Goal: Find specific page/section

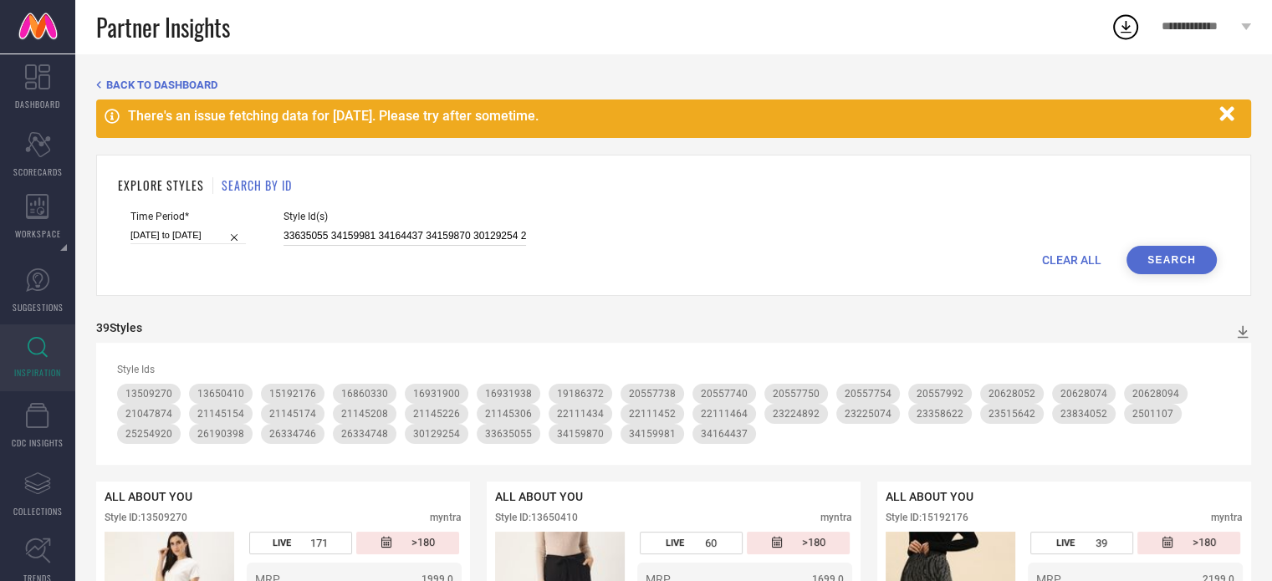
click at [319, 231] on input "33635055 34159981 34164437 34159870 30129254 26334764 26334748 26334746 2525495…" at bounding box center [404, 236] width 242 height 19
paste input "26000090 26616740 27336670 26334876 27092726 27092668 27336676 26334652 2633489…"
type input "26000090 26616740 27336670 26334876 27092726 27092668 27336676 26334652 2633489…"
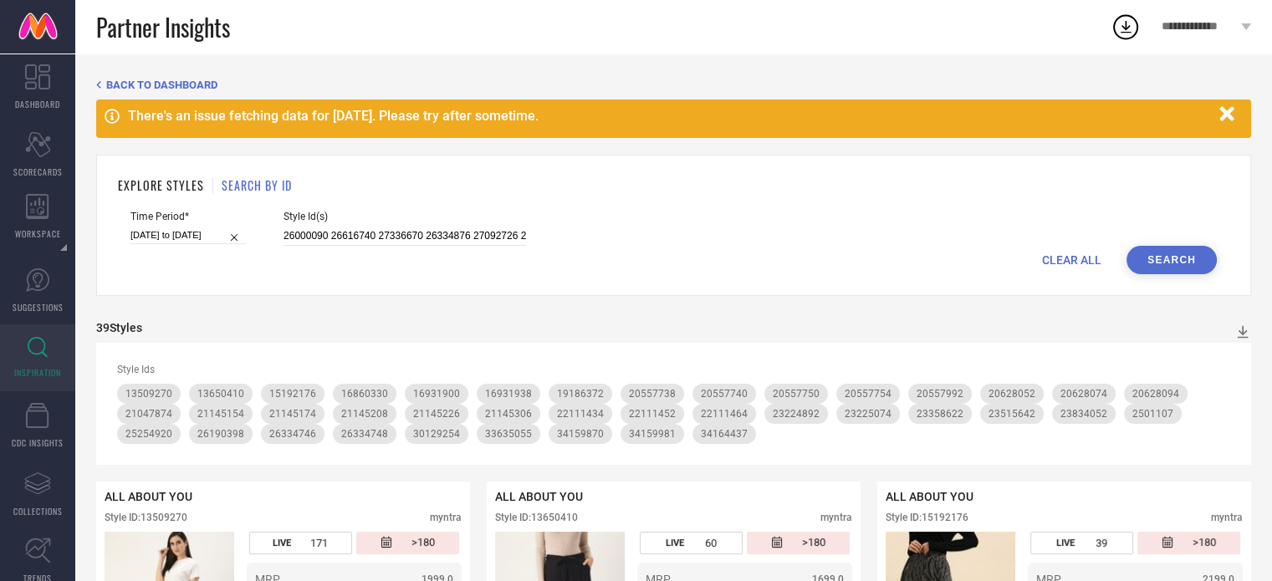
click at [1157, 258] on button "Search" at bounding box center [1171, 260] width 90 height 28
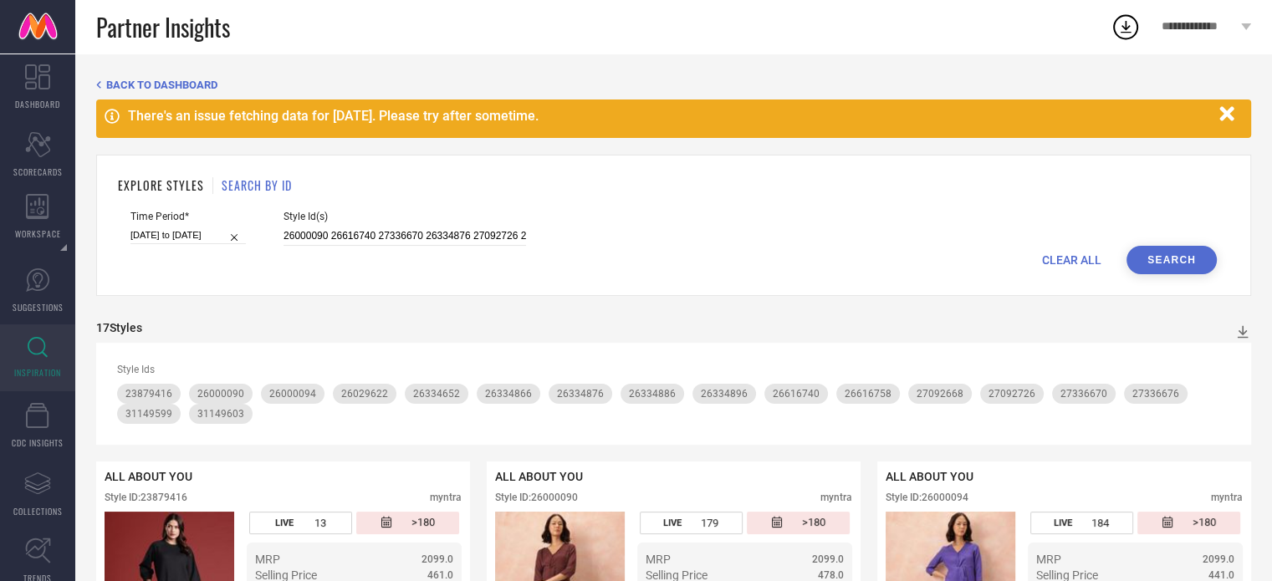
scroll to position [0, 22]
click at [365, 236] on input "26000090 26616740 27336670 26334876 27092726 27092668 27336676 26334652 2633489…" at bounding box center [404, 236] width 242 height 19
paste input "29893428 21047842 34160311 30129369 31149658 24394136 21047914 21144700 3252326…"
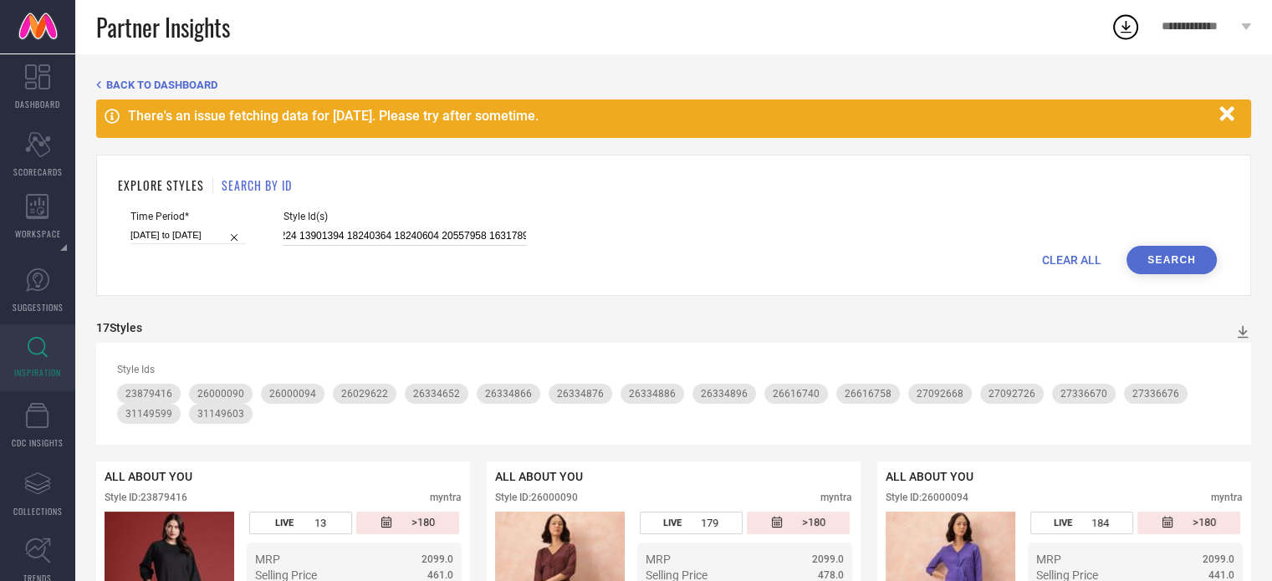
type input "29893428 21047842 34160311 30129369 31149658 24394136 21047914 21144700 3252326…"
click at [1153, 249] on button "Search" at bounding box center [1171, 260] width 90 height 28
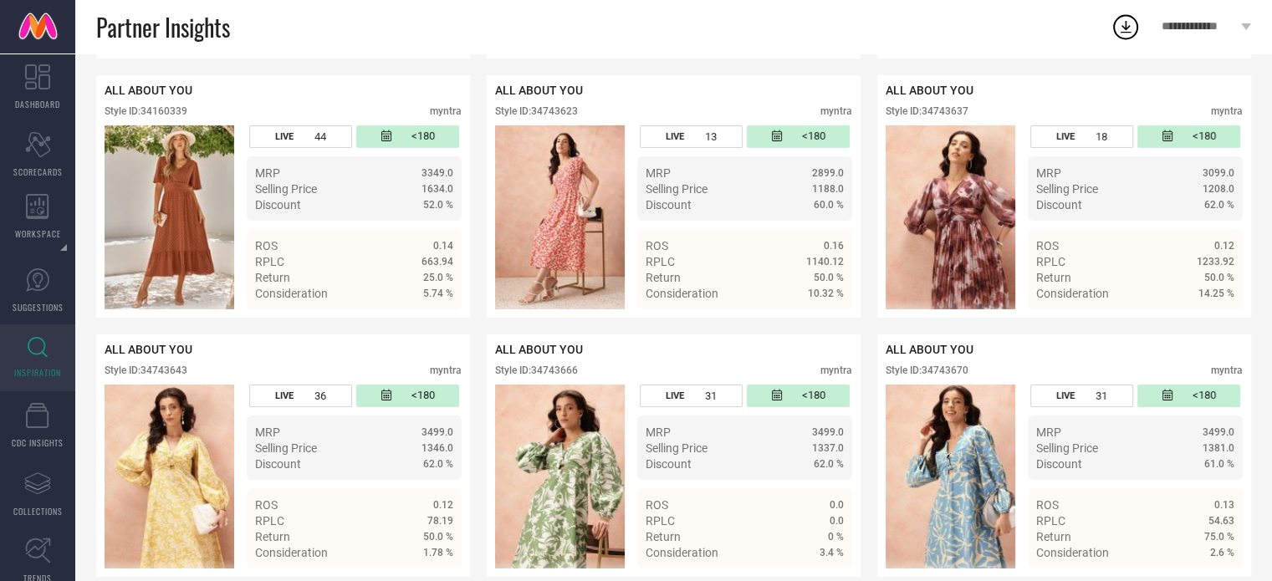
scroll to position [5696, 0]
